Goal: Use online tool/utility: Utilize a website feature to perform a specific function

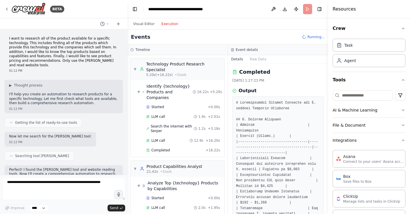
scroll to position [349, 0]
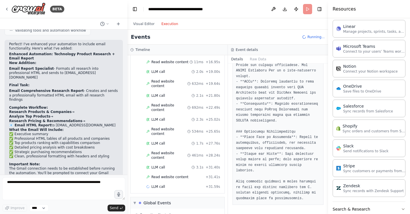
click at [168, 25] on button "Execution" at bounding box center [170, 23] width 24 height 7
click at [144, 23] on button "Visual Editor" at bounding box center [144, 23] width 28 height 7
click at [161, 23] on button "Execution" at bounding box center [170, 23] width 24 height 7
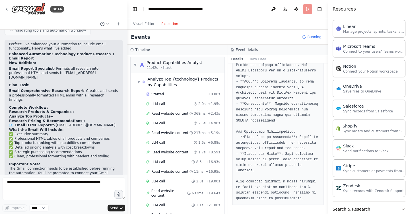
scroll to position [0, 0]
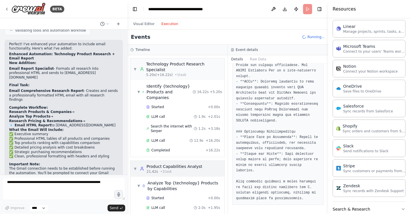
click at [135, 166] on span "▼" at bounding box center [134, 168] width 3 height 5
click at [136, 166] on span "▶" at bounding box center [134, 168] width 3 height 5
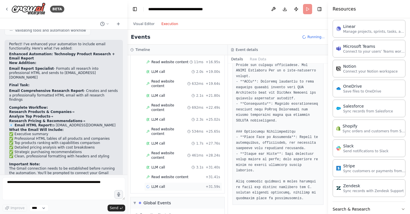
click at [168, 184] on div "LLM call + 31.59s" at bounding box center [183, 186] width 74 height 5
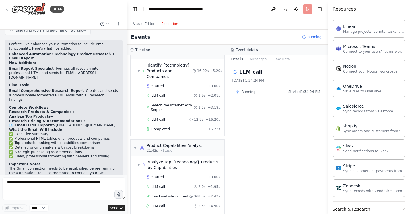
scroll to position [0, 0]
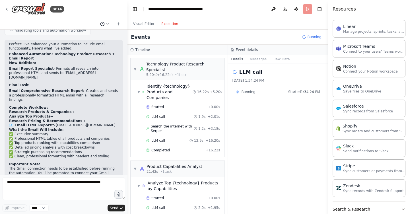
click at [107, 24] on icon at bounding box center [107, 23] width 3 height 3
click at [92, 37] on span "I want to research all of the product available for a specific technology. This…" at bounding box center [80, 35] width 37 height 5
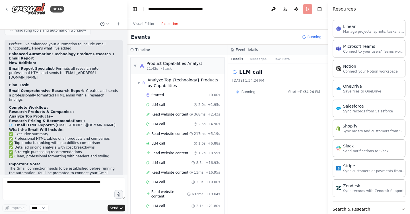
scroll to position [213, 0]
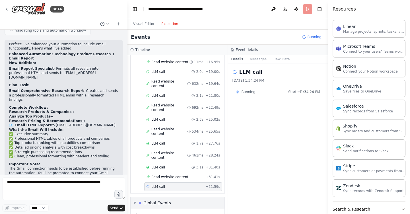
click at [135, 201] on span "▼" at bounding box center [134, 203] width 3 height 5
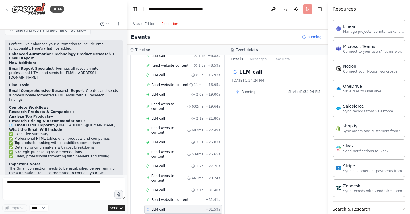
click at [312, 36] on span "Running..." at bounding box center [315, 37] width 17 height 5
click at [307, 9] on header "**********" at bounding box center [227, 9] width 201 height 18
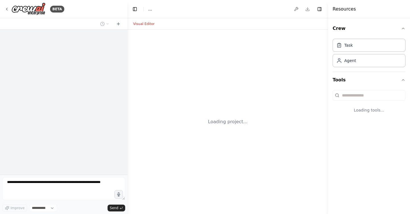
select select "****"
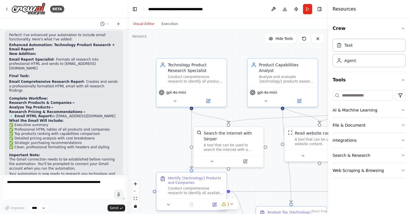
scroll to position [719, 0]
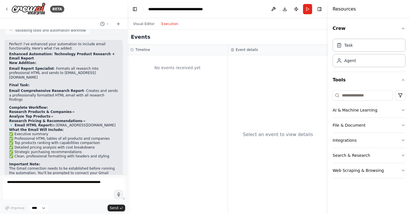
click at [170, 26] on button "Execution" at bounding box center [170, 23] width 24 height 7
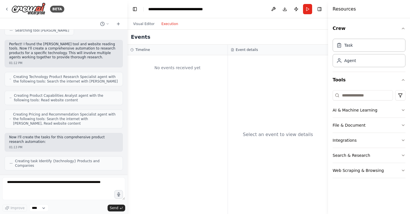
scroll to position [0, 0]
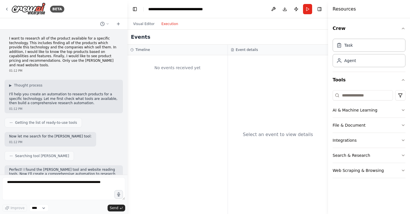
click at [57, 43] on p "I want to research all of the product available for a specific technology. This…" at bounding box center [63, 51] width 109 height 31
click at [308, 7] on button "Run" at bounding box center [307, 9] width 9 height 10
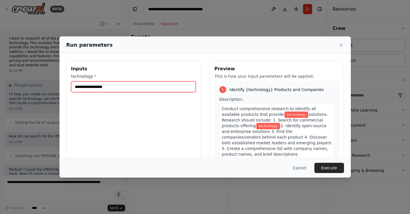
click at [167, 86] on input "technology *" at bounding box center [133, 86] width 125 height 11
type input "*"
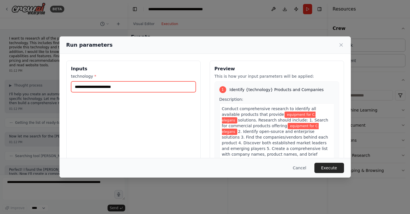
click at [101, 87] on input "**********" at bounding box center [133, 86] width 125 height 11
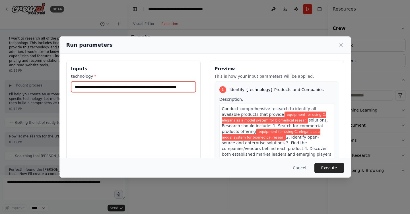
scroll to position [0, 19]
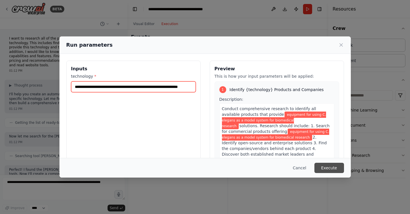
type input "**********"
click at [326, 167] on button "Execute" at bounding box center [329, 168] width 30 height 10
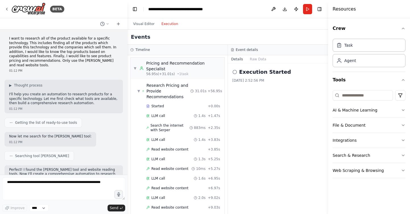
scroll to position [491, 0]
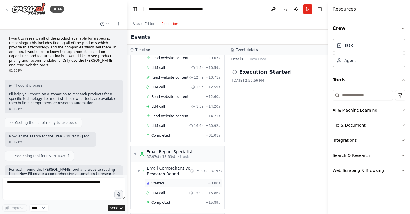
click at [162, 181] on span "Started" at bounding box center [157, 183] width 13 height 5
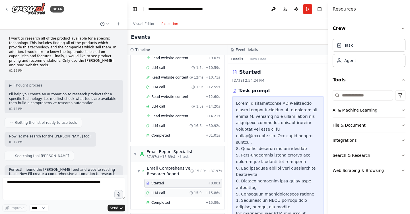
click at [161, 191] on span "LLM call" at bounding box center [158, 193] width 14 height 5
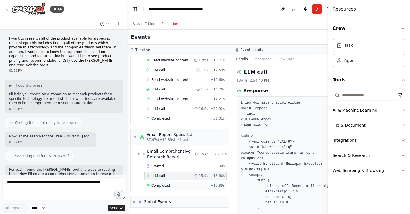
click at [162, 183] on div "Completed + 15.89s" at bounding box center [185, 185] width 83 height 9
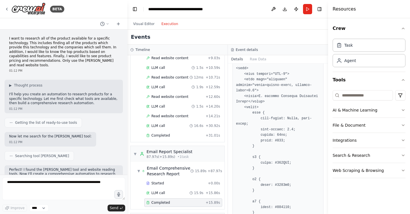
scroll to position [0, 0]
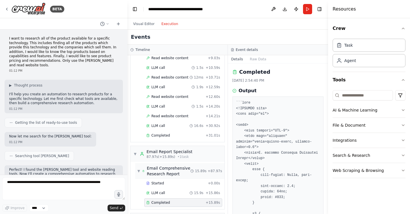
click at [154, 165] on div "Email Comprehensive Research Report" at bounding box center [169, 170] width 44 height 11
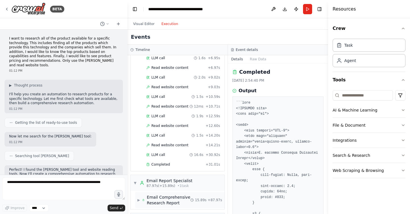
click at [158, 194] on div "Email Comprehensive Research Report" at bounding box center [169, 199] width 44 height 11
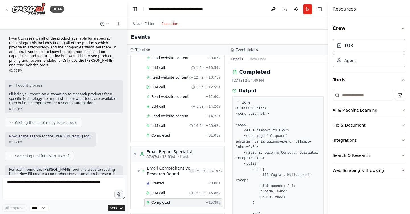
click at [159, 200] on span "Completed" at bounding box center [160, 202] width 18 height 5
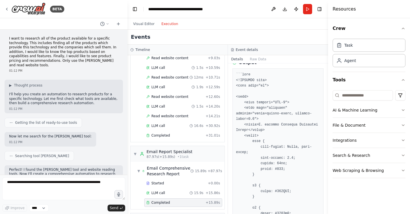
scroll to position [0, 0]
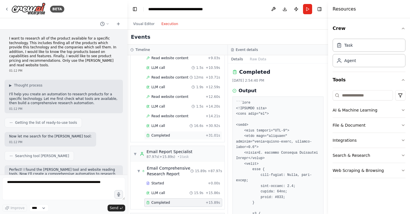
click at [164, 133] on span "Completed" at bounding box center [160, 135] width 18 height 5
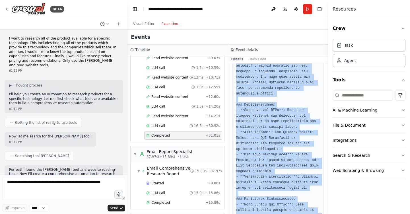
scroll to position [837, 0]
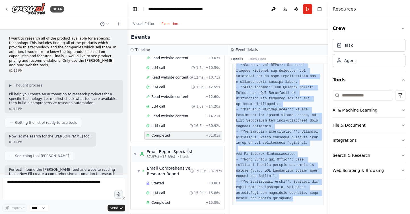
drag, startPoint x: 236, startPoint y: 102, endPoint x: 297, endPoint y: 198, distance: 113.0
copy pre "# Comprehensive Analysis of Equipment for Using C. elegans in Biomedical Resear…"
